Goal: Task Accomplishment & Management: Manage account settings

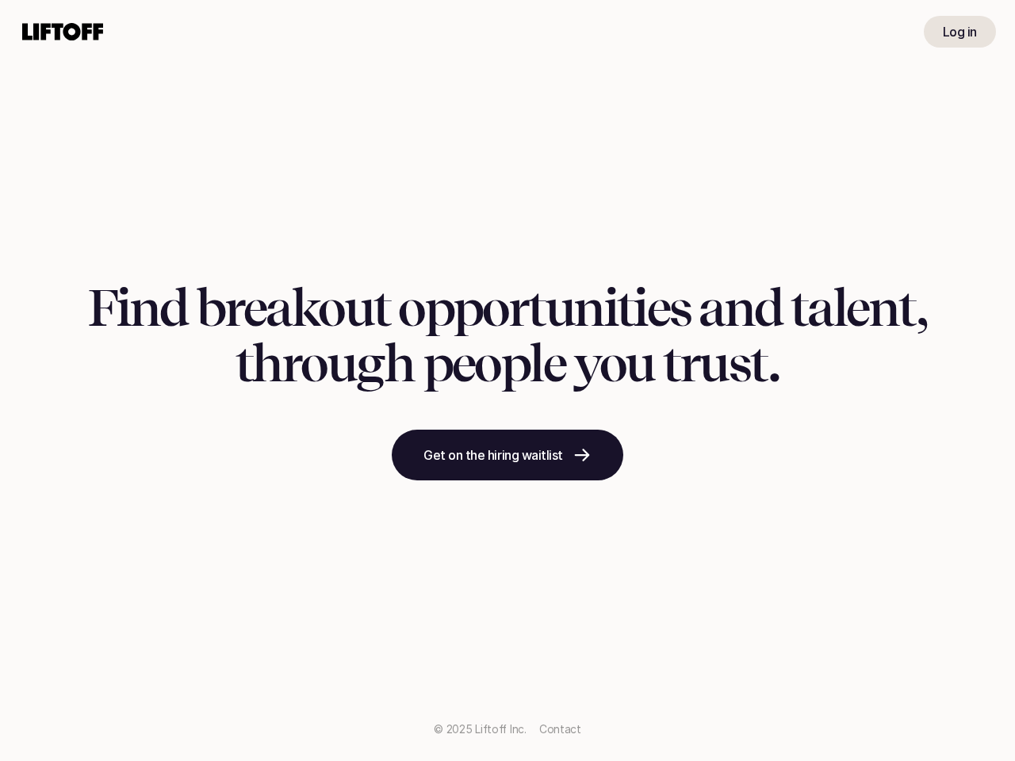
click at [508, 381] on h1 "Find breakout opportunities and talent, through people you trust." at bounding box center [507, 337] width 839 height 112
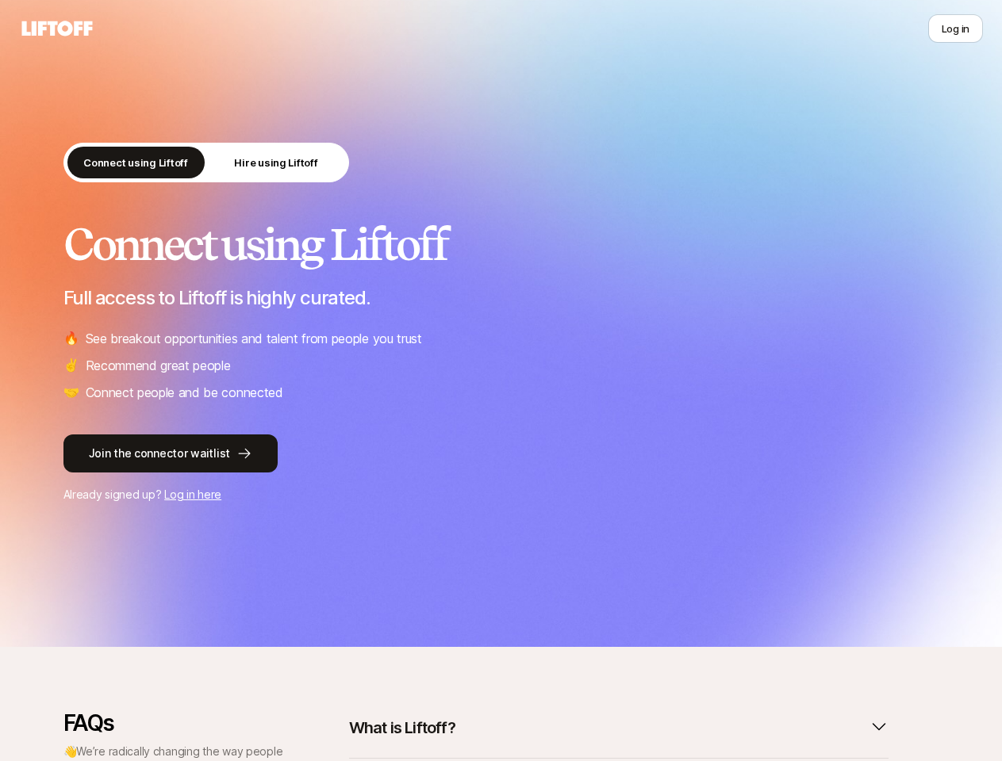
click at [500, 381] on ul "🔥 See breakout opportunities and talent from people you trust ✌️ Recommend grea…" at bounding box center [501, 365] width 876 height 75
click at [57, 29] on icon at bounding box center [57, 28] width 76 height 22
click at [955, 29] on button "Log in" at bounding box center [955, 28] width 55 height 29
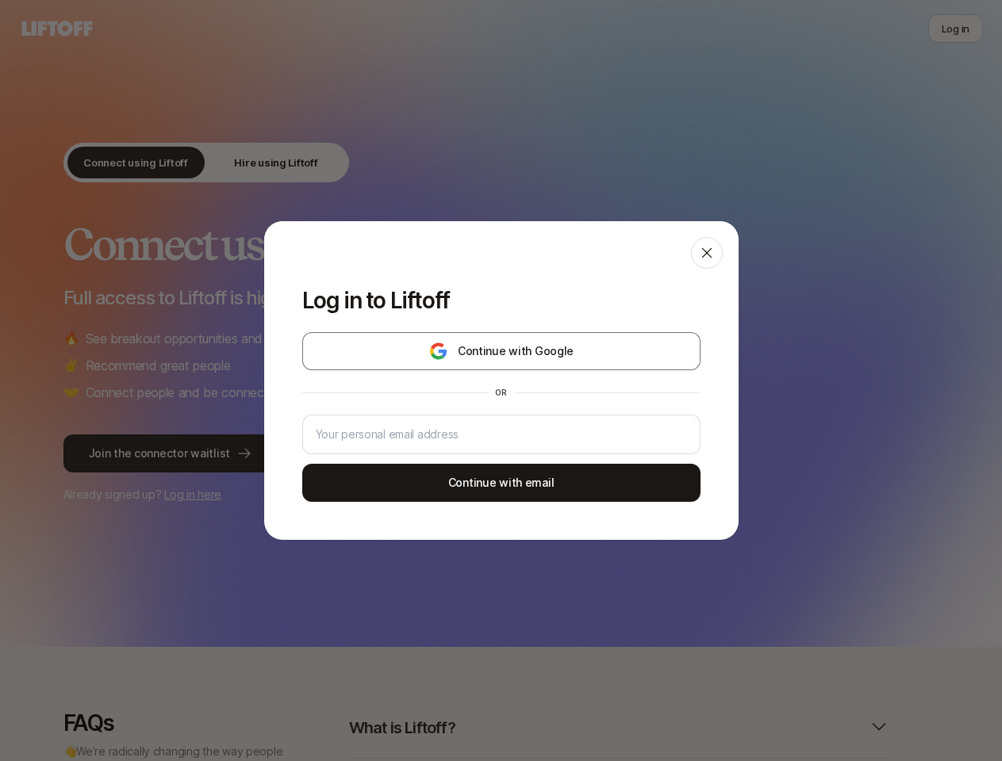
click at [117, 163] on div "Log in to Liftoff Continue with Google or Continue with email" at bounding box center [501, 380] width 1002 height 761
click at [257, 163] on div "Log in to Liftoff Continue with Google or Continue with email" at bounding box center [501, 380] width 1002 height 761
click at [609, 728] on div "Log in to Liftoff Continue with Google or Continue with email" at bounding box center [501, 380] width 1002 height 761
